Goal: Transaction & Acquisition: Purchase product/service

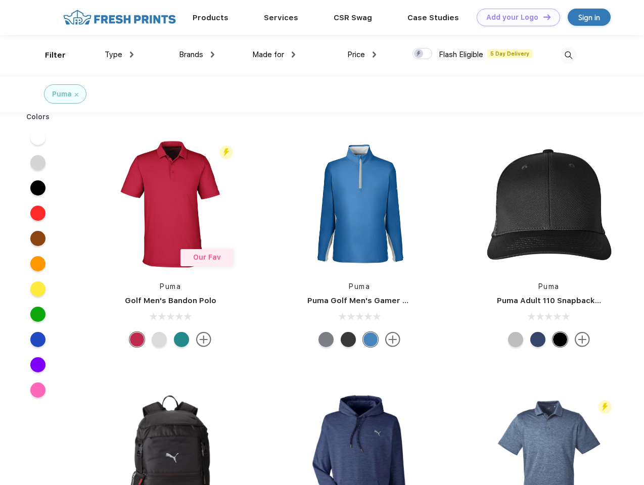
click at [515, 17] on link "Add your Logo Design Tool" at bounding box center [518, 18] width 83 height 18
click at [0, 0] on div "Design Tool" at bounding box center [0, 0] width 0 height 0
click at [542, 17] on link "Add your Logo Design Tool" at bounding box center [518, 18] width 83 height 18
click at [49, 55] on div "Filter" at bounding box center [55, 56] width 21 height 12
click at [119, 55] on span "Type" at bounding box center [114, 54] width 18 height 9
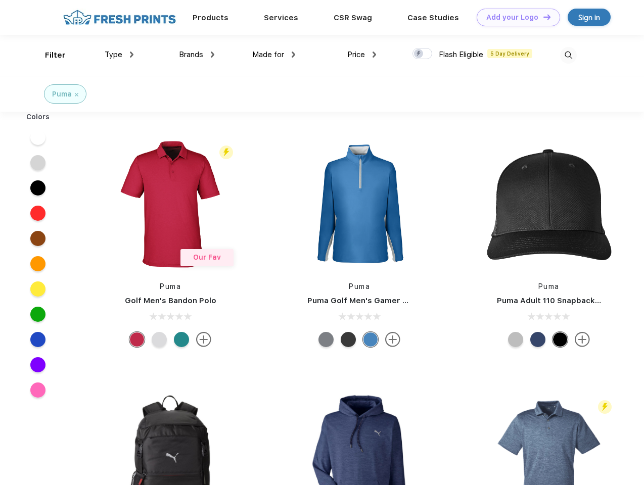
click at [197, 55] on span "Brands" at bounding box center [191, 54] width 24 height 9
click at [274, 55] on span "Made for" at bounding box center [268, 54] width 32 height 9
click at [362, 55] on span "Price" at bounding box center [356, 54] width 18 height 9
click at [423, 54] on div at bounding box center [423, 53] width 20 height 11
click at [419, 54] on input "checkbox" at bounding box center [416, 51] width 7 height 7
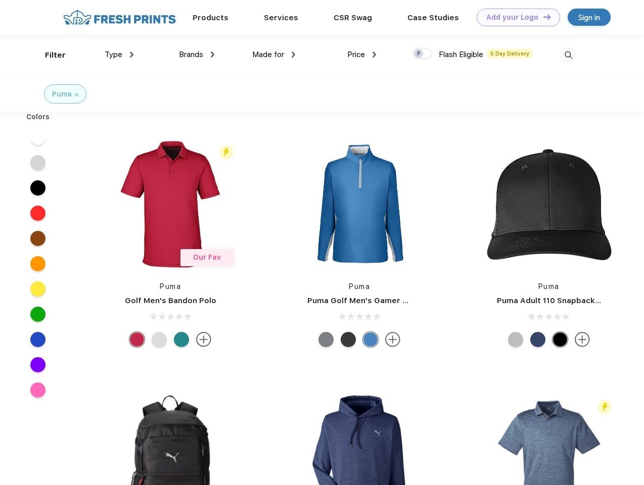
click at [568, 55] on img at bounding box center [568, 55] width 17 height 17
